Goal: Task Accomplishment & Management: Manage account settings

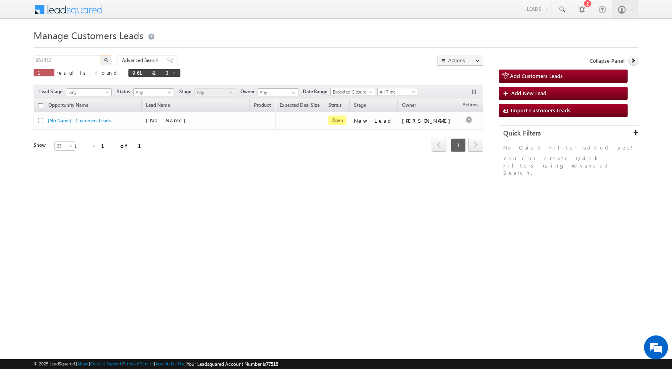
click at [45, 57] on input "961413" at bounding box center [68, 61] width 68 height 10
type input "961260"
click at [107, 59] on img "button" at bounding box center [106, 60] width 4 height 4
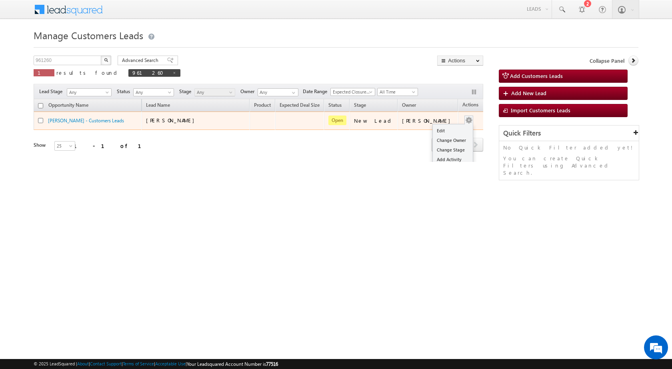
click at [465, 120] on span at bounding box center [469, 120] width 9 height 9
click at [443, 134] on link "Edit" at bounding box center [453, 131] width 40 height 10
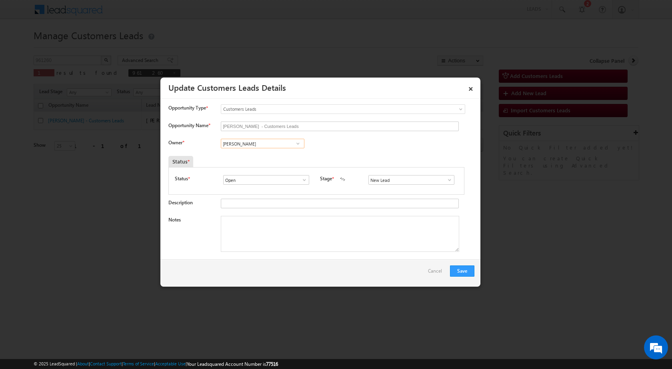
click at [257, 144] on input "[PERSON_NAME]" at bounding box center [263, 144] width 84 height 10
paste input "[EMAIL_ADDRESS][PERSON_NAME][DOMAIN_NAME]"
click at [263, 154] on link "[PERSON_NAME] [PERSON_NAME][EMAIL_ADDRESS][PERSON_NAME][DOMAIN_NAME]" at bounding box center [263, 155] width 84 height 15
type input "[PERSON_NAME]"
drag, startPoint x: 325, startPoint y: 243, endPoint x: 382, endPoint y: 228, distance: 58.8
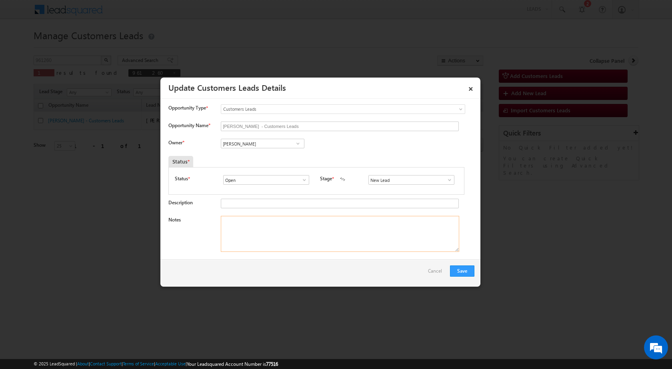
click at [325, 243] on textarea "Notes" at bounding box center [340, 234] width 239 height 36
paste textarea "961260 / [PERSON_NAME] / 8319507490 / CUST WANT 2 LAKH TOPUP AMOUNT / ADDRESS -…"
type textarea "961260 / [PERSON_NAME] / 8319507490 / CUST WANT 2 LAKH TOPUP AMOUNT / ADDRESS -…"
click at [446, 182] on span at bounding box center [450, 180] width 8 height 6
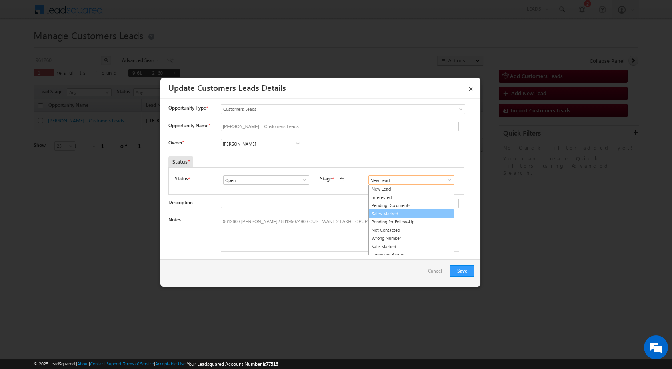
click at [413, 213] on link "Sales Marked" at bounding box center [412, 214] width 86 height 9
type input "Sales Marked"
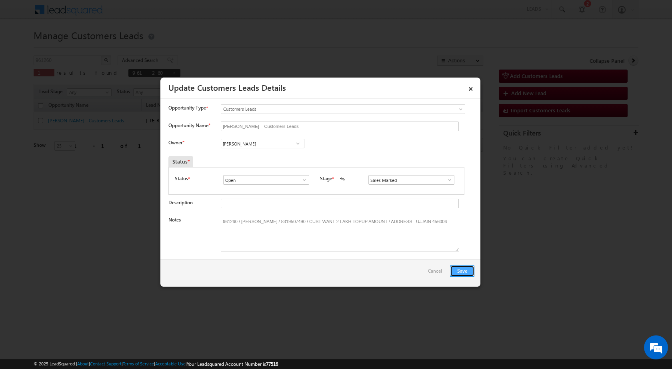
click at [471, 274] on button "Save" at bounding box center [462, 271] width 24 height 11
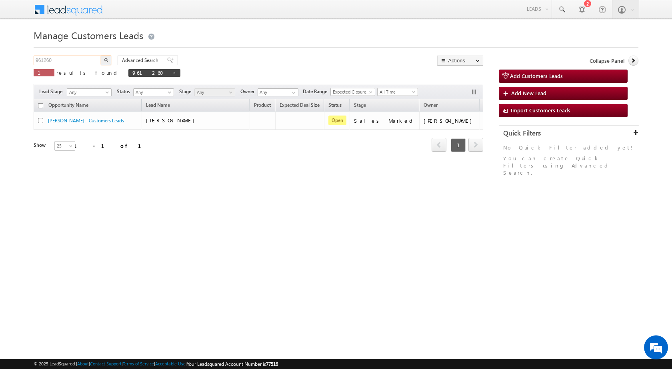
drag, startPoint x: 55, startPoint y: 63, endPoint x: 29, endPoint y: 66, distance: 25.7
click at [29, 66] on body "Menu [PERSON_NAME] sitar a6@ks erve." at bounding box center [336, 113] width 672 height 227
paste input "52171"
type input "952171"
click at [101, 56] on button "button" at bounding box center [106, 61] width 10 height 10
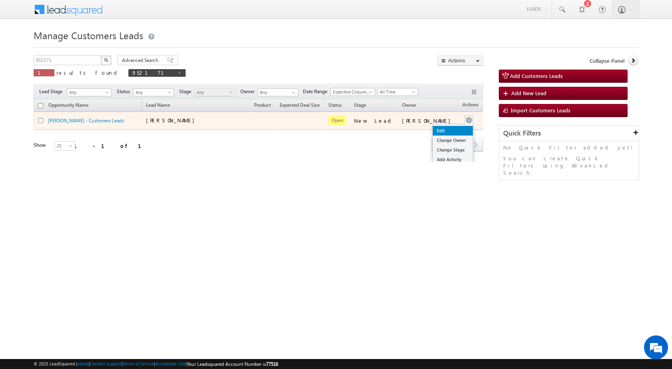
click at [441, 130] on link "Edit" at bounding box center [453, 131] width 40 height 10
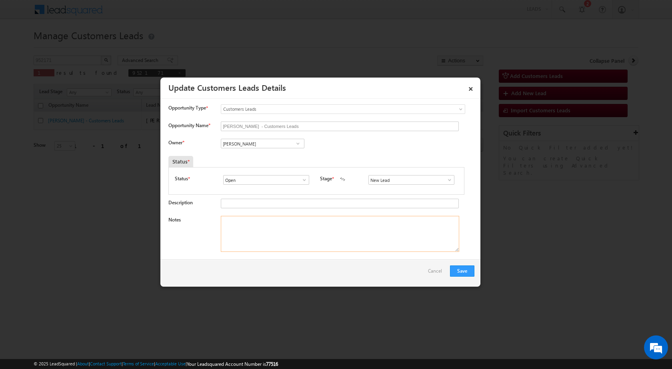
click at [290, 224] on textarea "Notes" at bounding box center [340, 234] width 239 height 36
paste textarea "952171 / [GEOGRAPHIC_DATA][PERSON_NAME] / 7354641097 / CUST WANT 3 LAKH TOPUP /…"
drag, startPoint x: 241, startPoint y: 221, endPoint x: 274, endPoint y: 219, distance: 33.3
click at [274, 219] on textarea "952171 / [GEOGRAPHIC_DATA][PERSON_NAME] / 7354641097 / CUST WANT 3 LAKH TOPUP /…" at bounding box center [340, 234] width 239 height 36
type textarea "952171 / [GEOGRAPHIC_DATA][PERSON_NAME] / 7354641097 / CUST WANT 3 LAKH TOPUP /…"
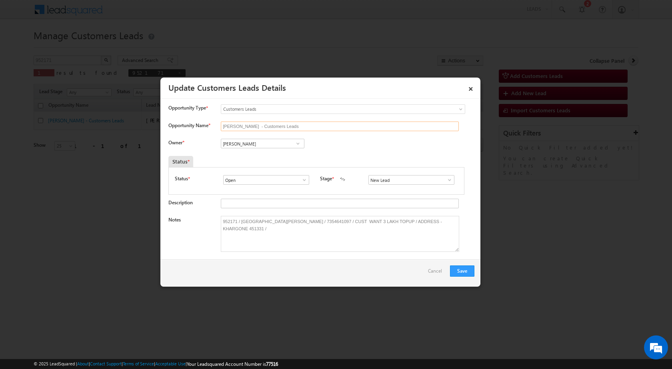
click at [291, 125] on input "[PERSON_NAME] - Customers Leads" at bounding box center [340, 127] width 238 height 10
paste input "[PERSON_NAME]"
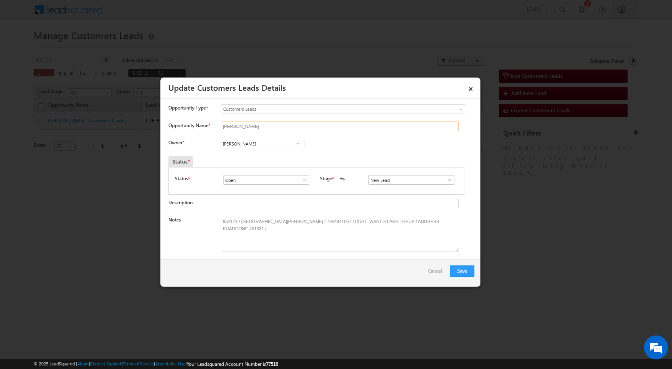
type input "[PERSON_NAME]"
click at [448, 182] on span at bounding box center [450, 180] width 8 height 6
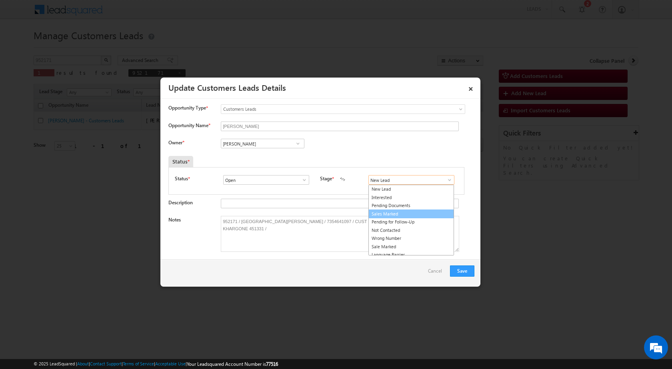
click at [390, 212] on link "Sales Marked" at bounding box center [412, 214] width 86 height 9
type input "Sales Marked"
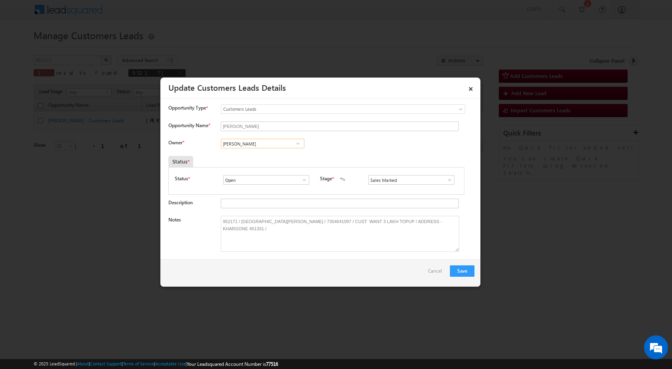
click at [270, 142] on input "[PERSON_NAME]" at bounding box center [263, 144] width 84 height 10
paste input "[EMAIL_ADDRESS][PERSON_NAME][DOMAIN_NAME]"
click at [265, 154] on link "[PERSON_NAME] Prajapati [EMAIL_ADDRESS][PERSON_NAME][DOMAIN_NAME]" at bounding box center [263, 155] width 84 height 15
type input "Chetan [PERSON_NAME]"
click at [460, 272] on button "Save" at bounding box center [462, 271] width 24 height 11
